Goal: Navigation & Orientation: Find specific page/section

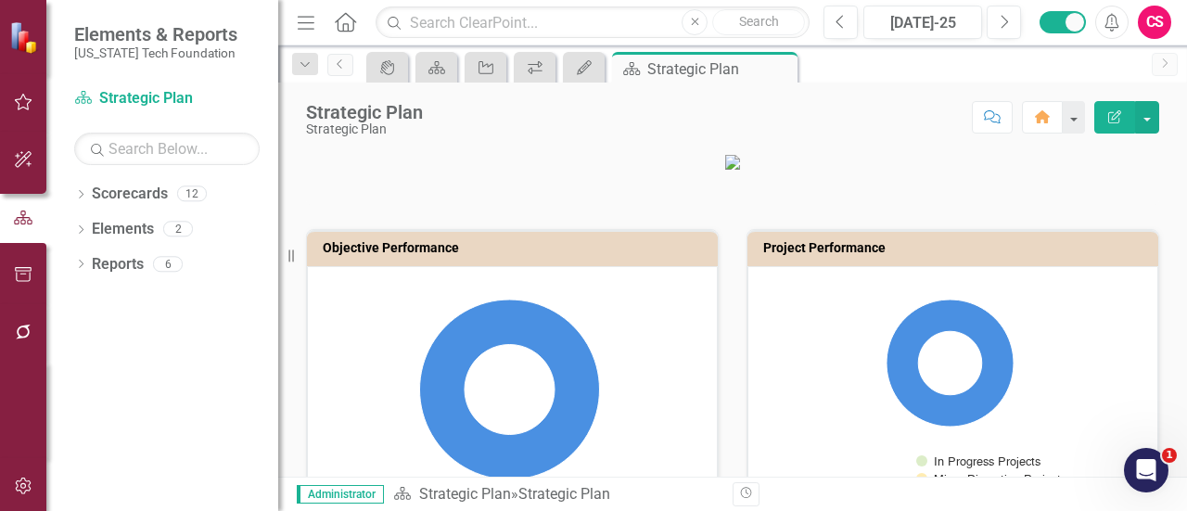
click at [1144, 30] on div "CS" at bounding box center [1154, 22] width 33 height 33
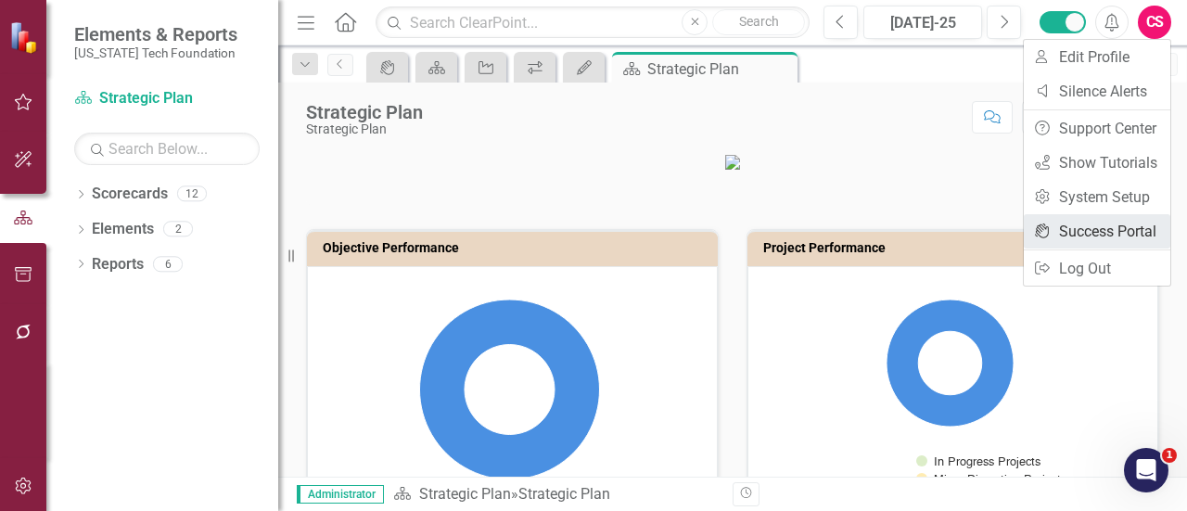
click at [1085, 221] on link "icon.portal Success Portal" at bounding box center [1097, 231] width 146 height 34
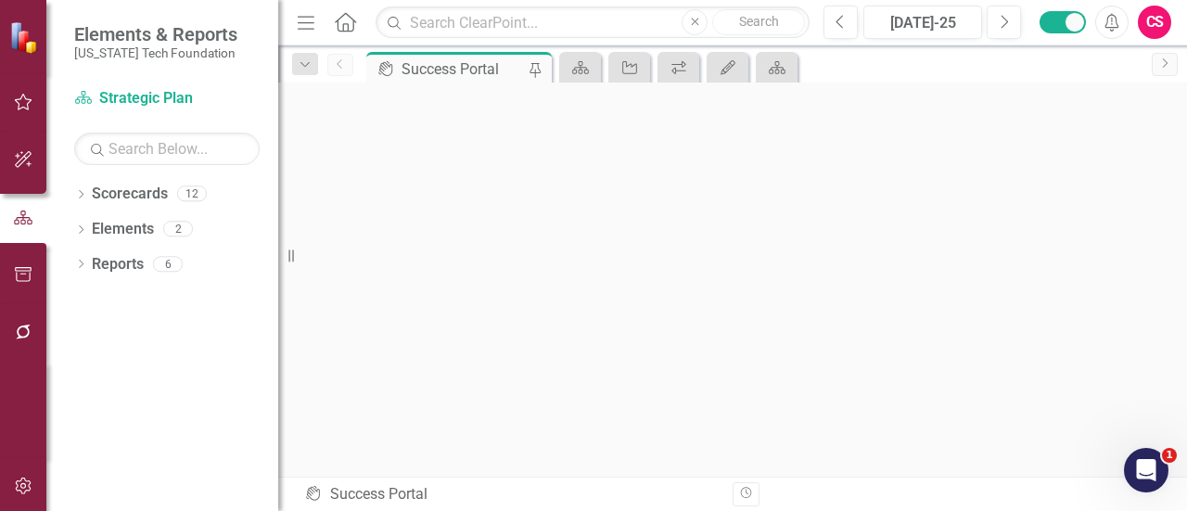
click at [299, 19] on icon "Menu" at bounding box center [306, 21] width 24 height 19
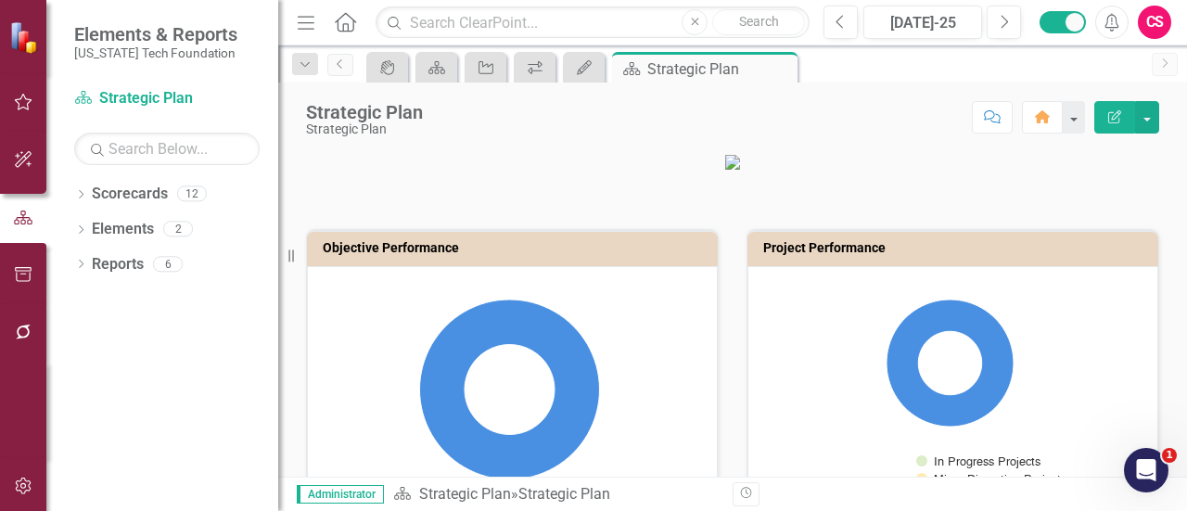
click at [1145, 32] on div "CS" at bounding box center [1154, 22] width 33 height 33
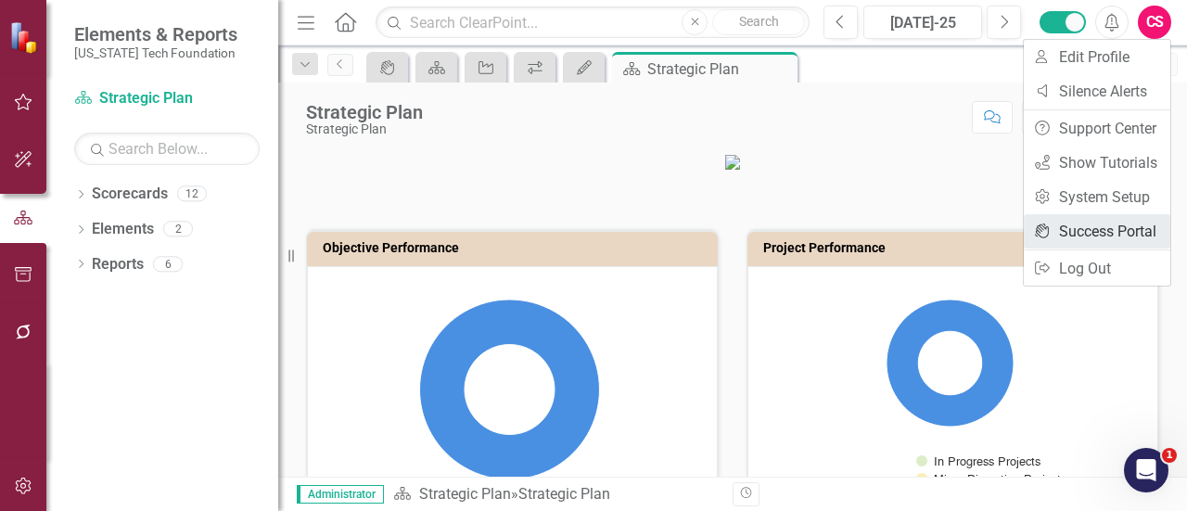
click at [1088, 228] on link "icon.portal Success Portal" at bounding box center [1097, 231] width 146 height 34
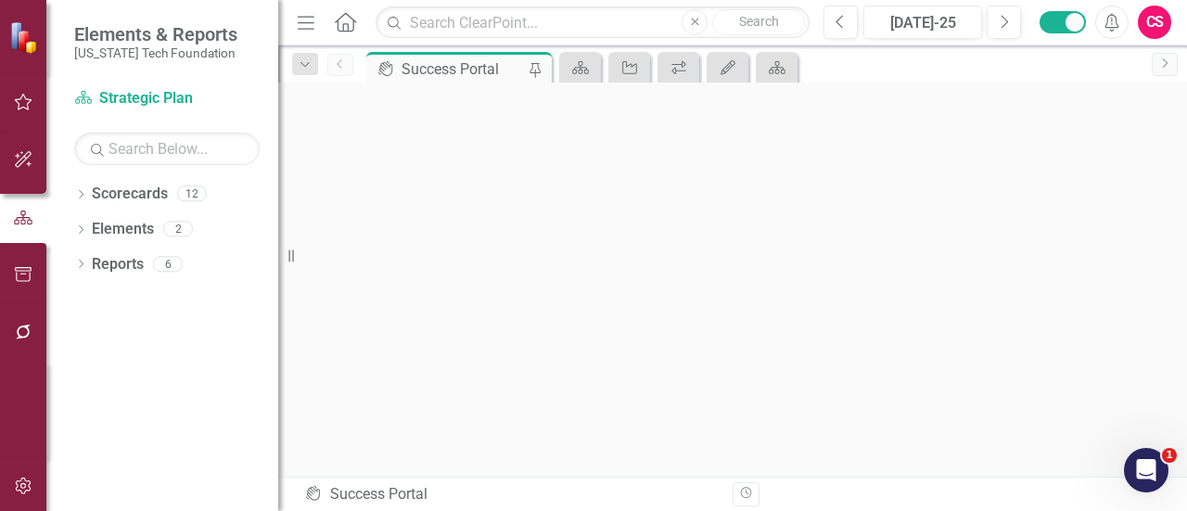
click at [300, 14] on icon "Menu" at bounding box center [306, 21] width 24 height 19
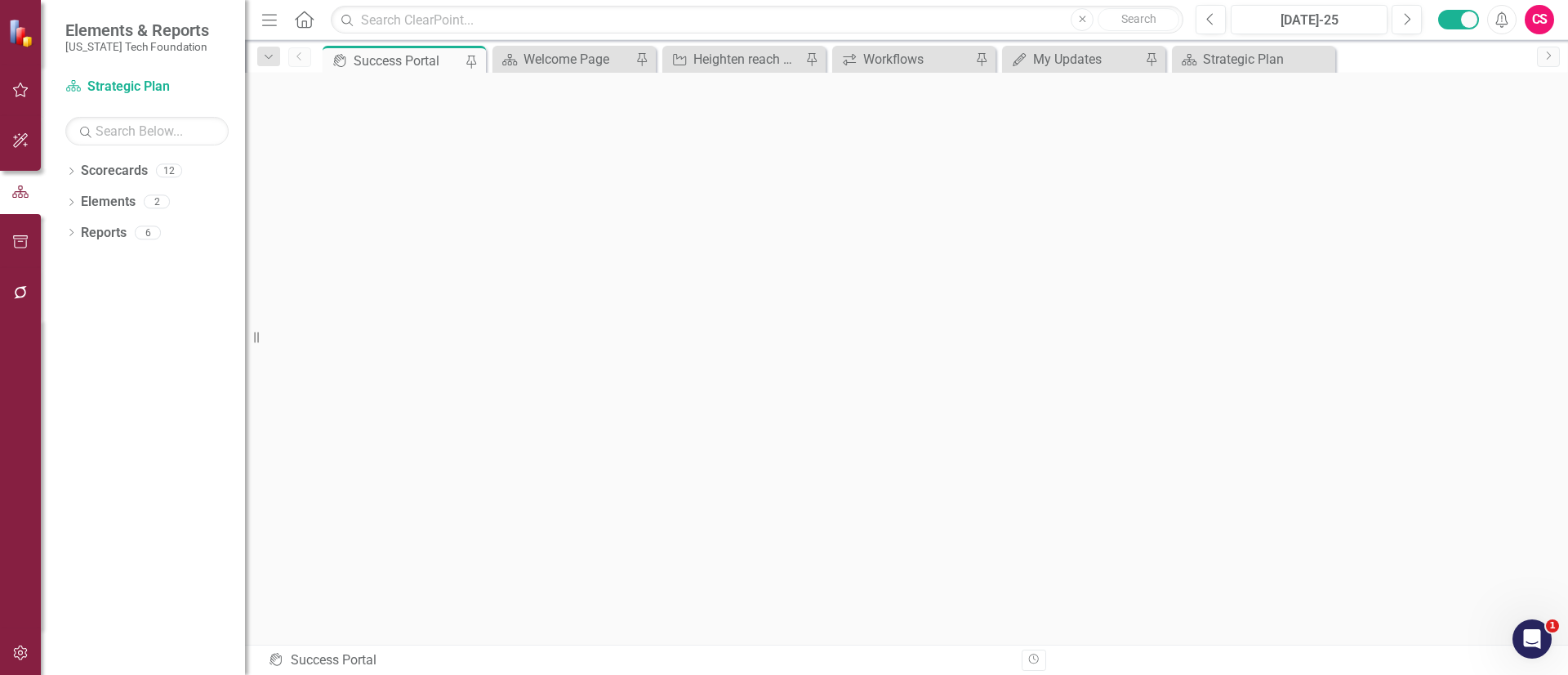
drag, startPoint x: 740, startPoint y: 4, endPoint x: 266, endPoint y: 16, distance: 474.2
click at [266, 16] on icon "Menu" at bounding box center [270, 19] width 21 height 17
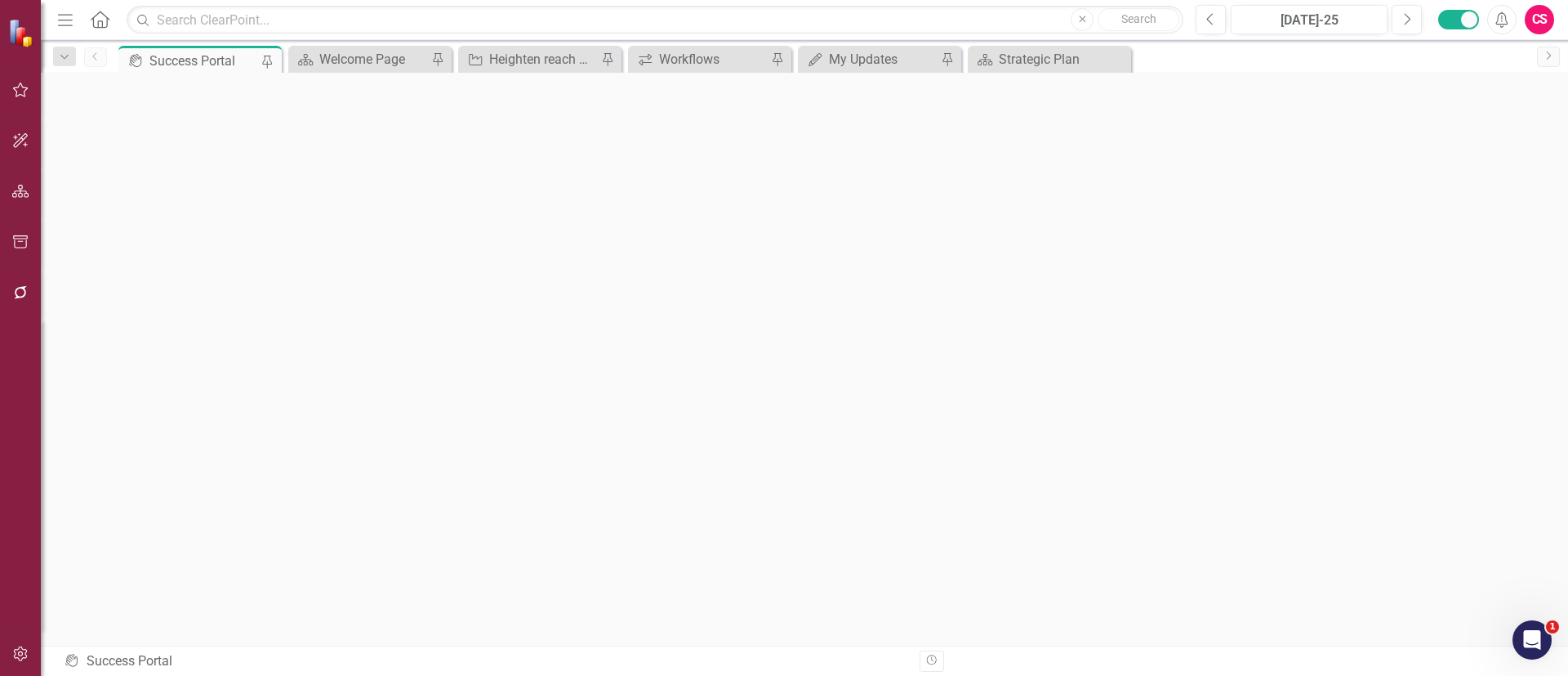
scroll to position [5, 0]
